Goal: Navigation & Orientation: Find specific page/section

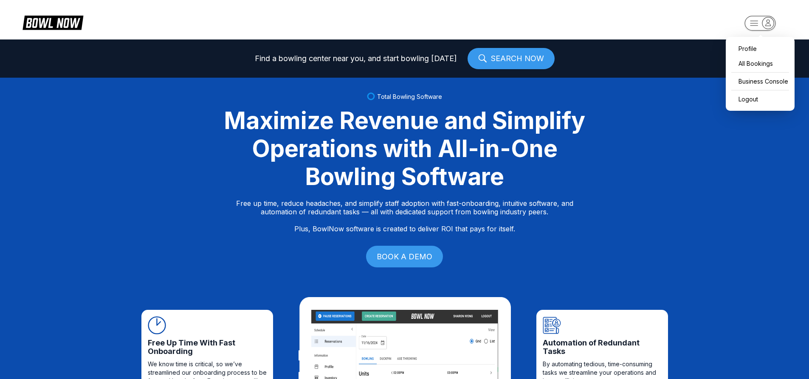
click at [757, 20] on rect "button" at bounding box center [760, 23] width 31 height 15
click at [760, 84] on div "Business Console" at bounding box center [760, 81] width 60 height 15
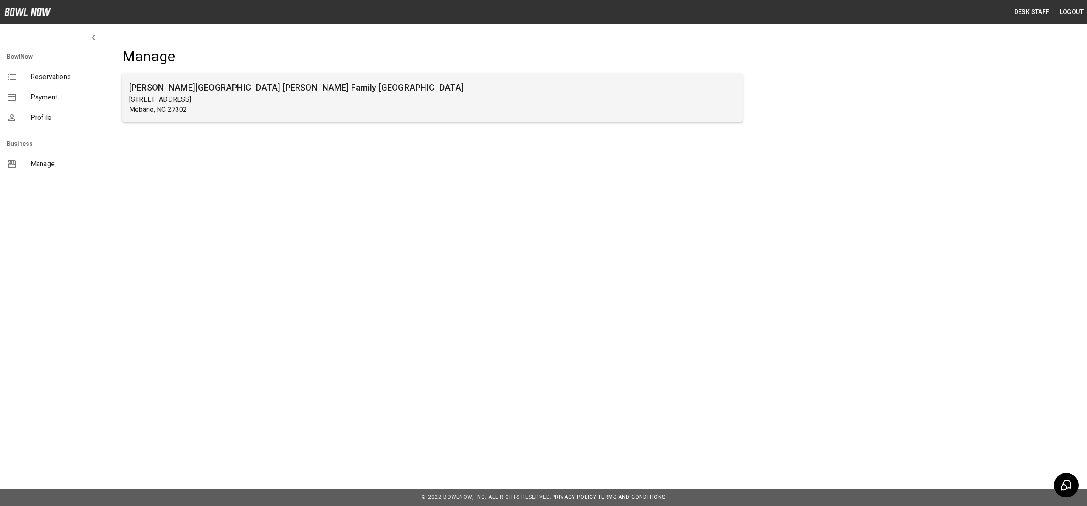
click at [211, 90] on h6 "[PERSON_NAME][GEOGRAPHIC_DATA] [PERSON_NAME] Family [GEOGRAPHIC_DATA]" at bounding box center [432, 88] width 607 height 14
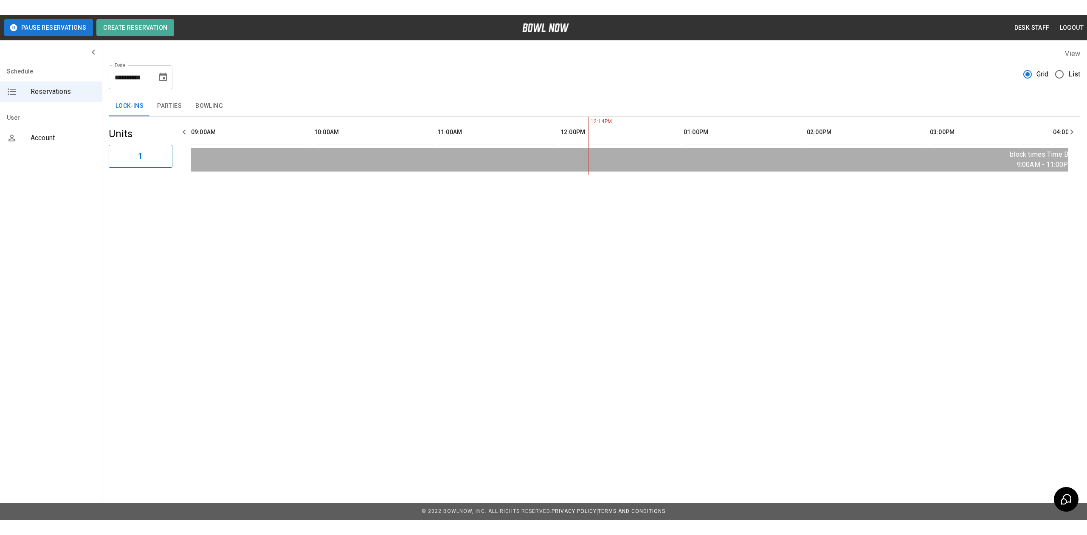
scroll to position [0, 370]
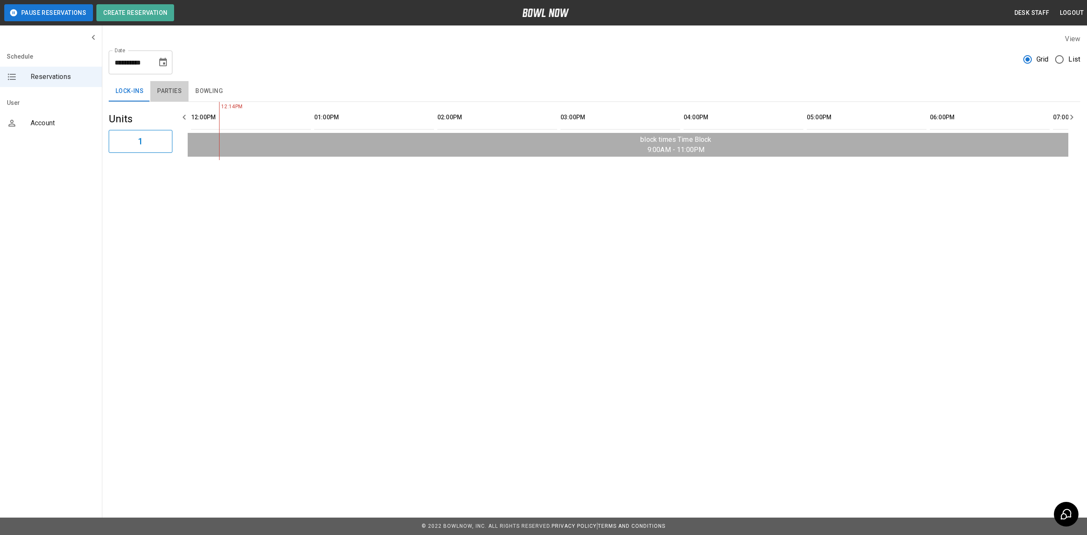
click at [177, 92] on button "Parties" at bounding box center [169, 91] width 38 height 20
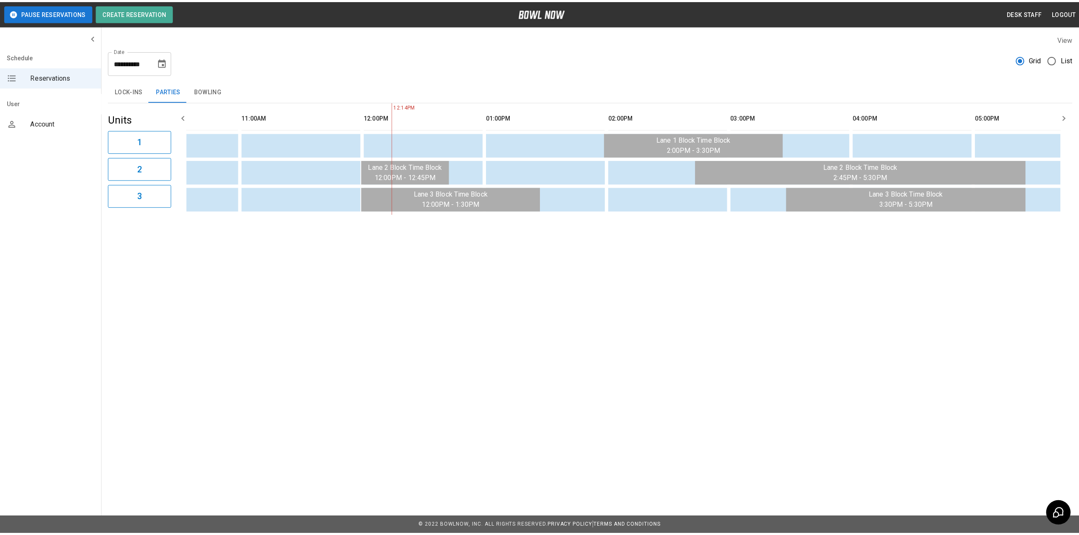
scroll to position [0, 342]
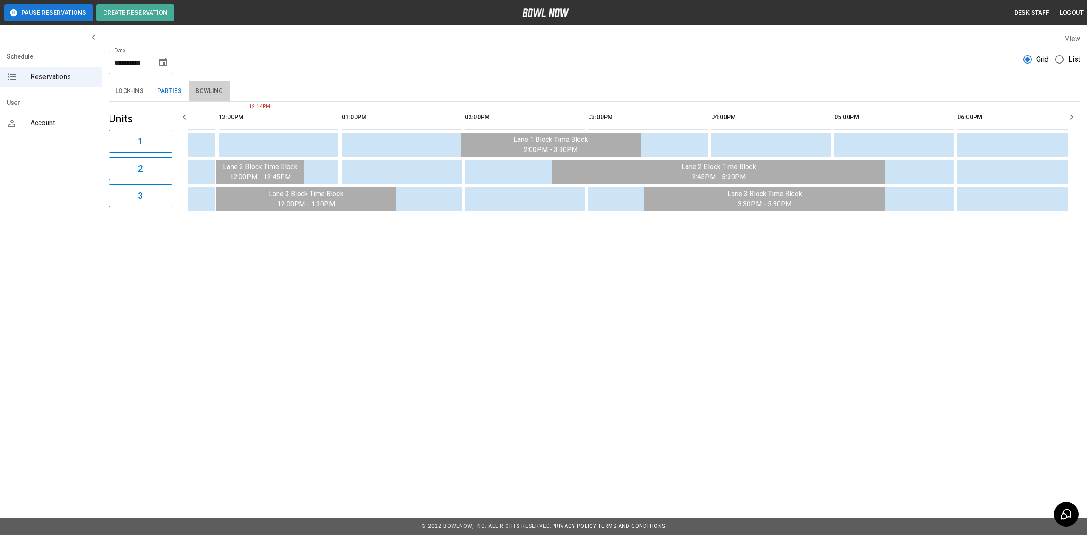
click at [196, 85] on button "Bowling" at bounding box center [209, 91] width 41 height 20
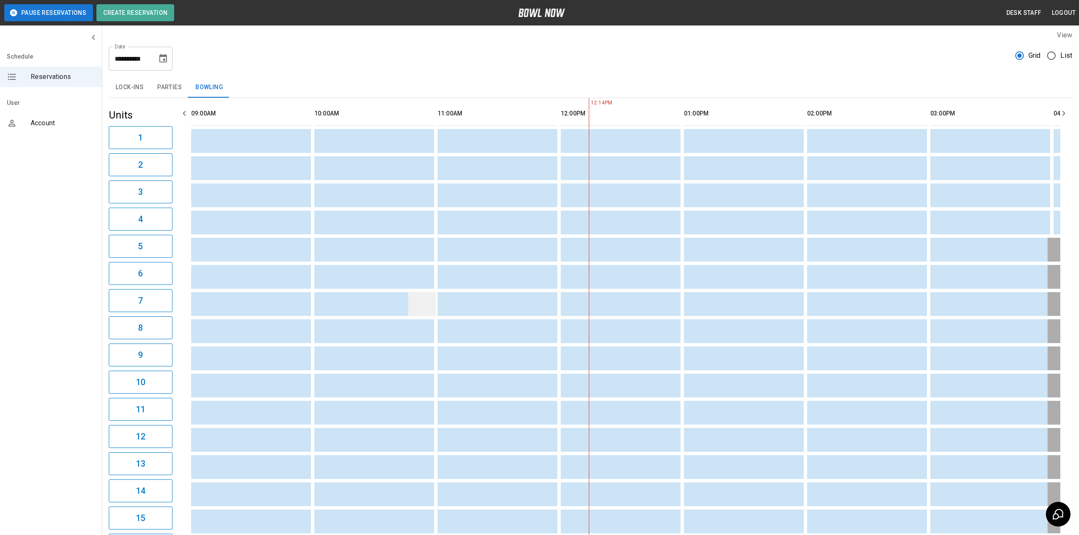
scroll to position [0, 0]
